Goal: Information Seeking & Learning: Check status

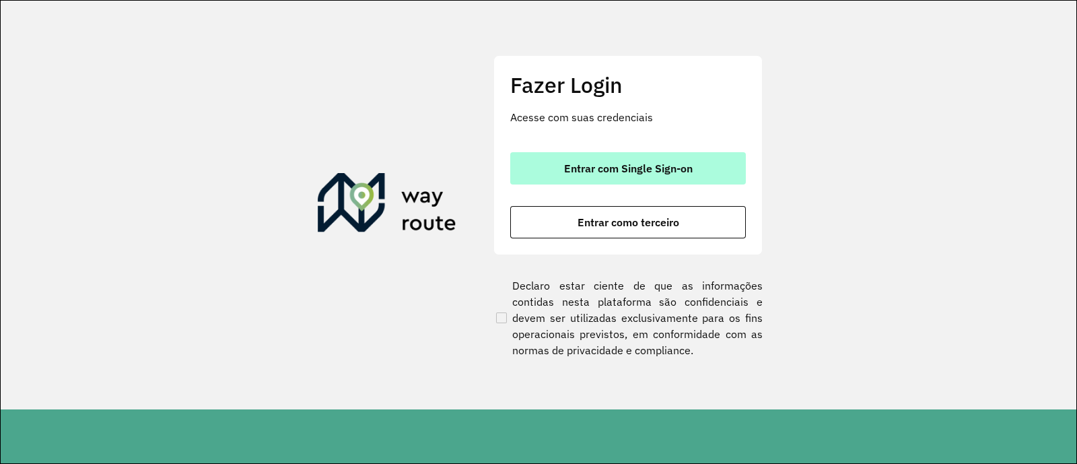
click at [611, 163] on span "Entrar com Single Sign-on" at bounding box center [628, 168] width 129 height 11
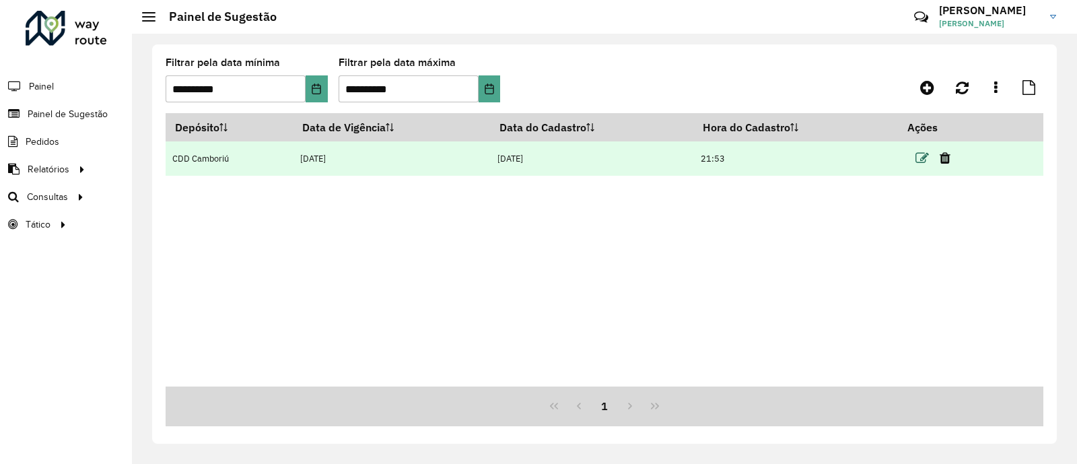
click at [925, 160] on icon at bounding box center [922, 158] width 13 height 13
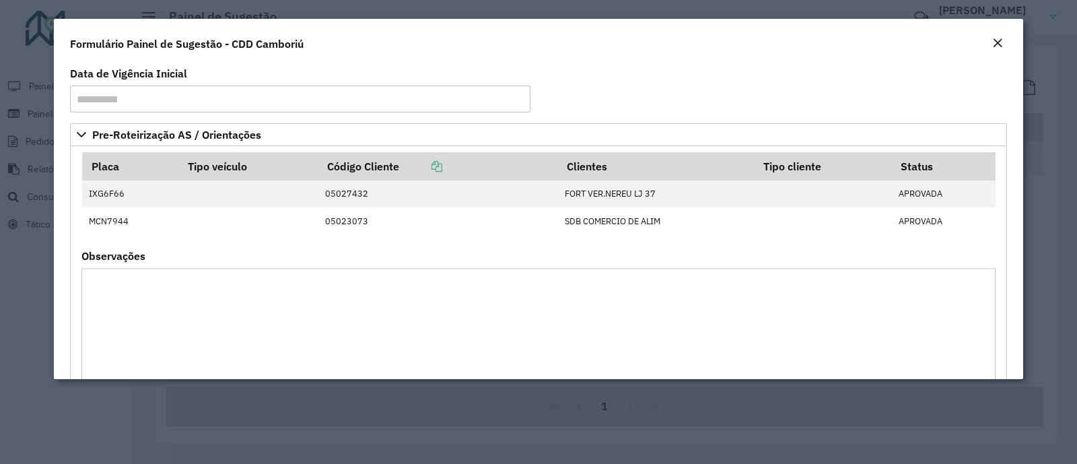
click at [993, 41] on em "Close" at bounding box center [998, 43] width 11 height 11
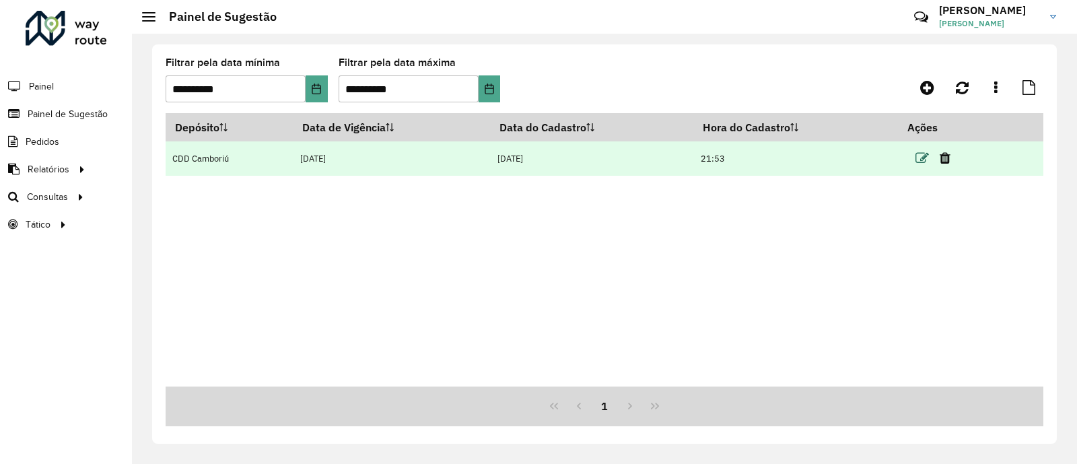
click at [924, 160] on icon at bounding box center [922, 158] width 13 height 13
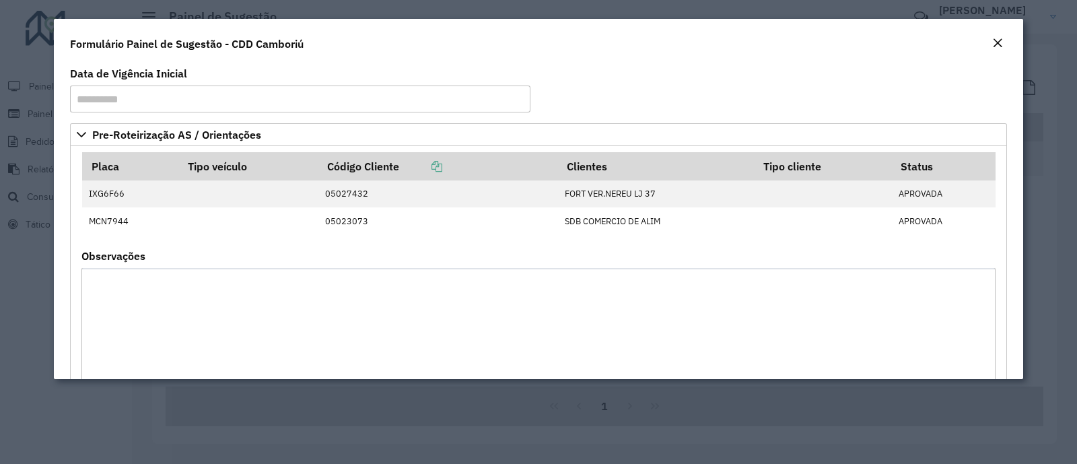
click at [995, 53] on div "Formulário Painel de Sugestão - CDD Camboriú" at bounding box center [539, 41] width 970 height 44
click at [995, 38] on em "Close" at bounding box center [998, 43] width 11 height 11
